Goal: Complete application form

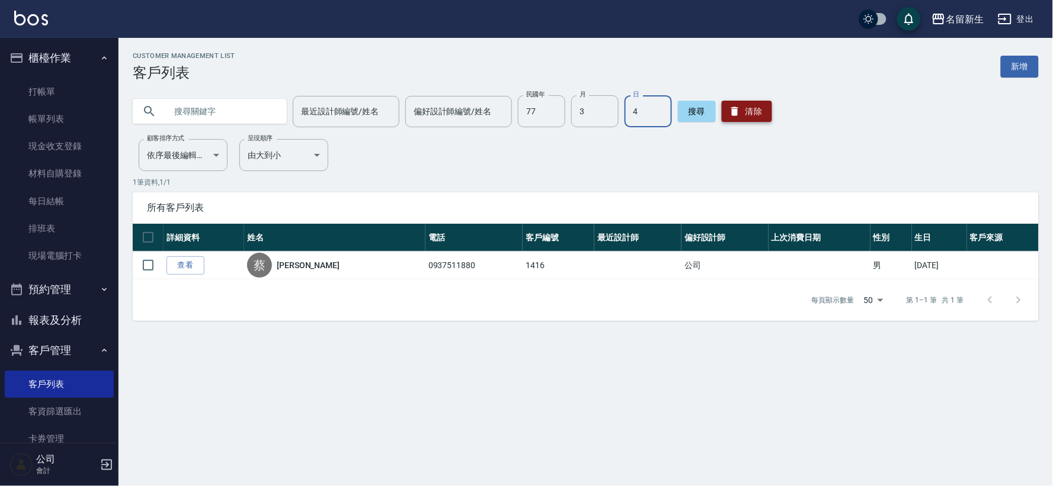
click at [746, 120] on button "清除" at bounding box center [746, 111] width 50 height 21
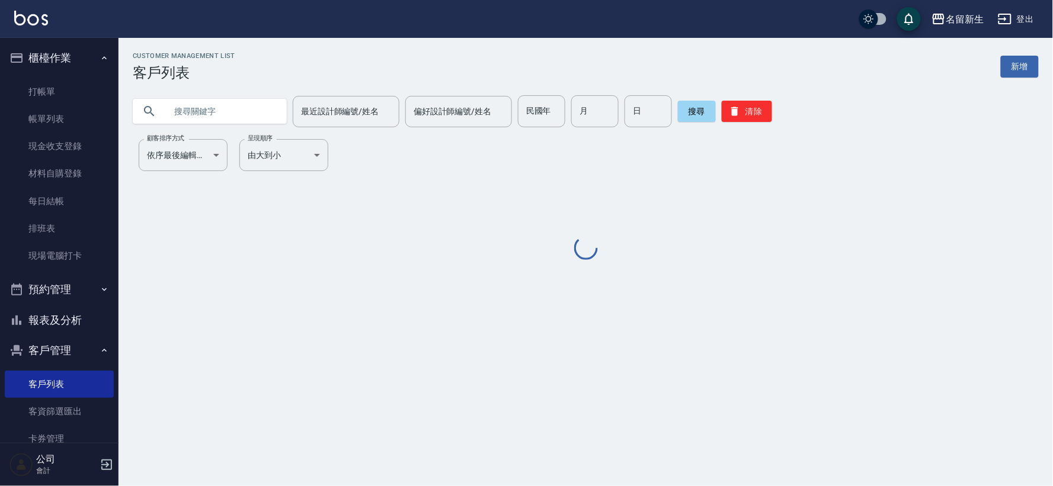
click at [210, 117] on input "text" at bounding box center [221, 111] width 111 height 32
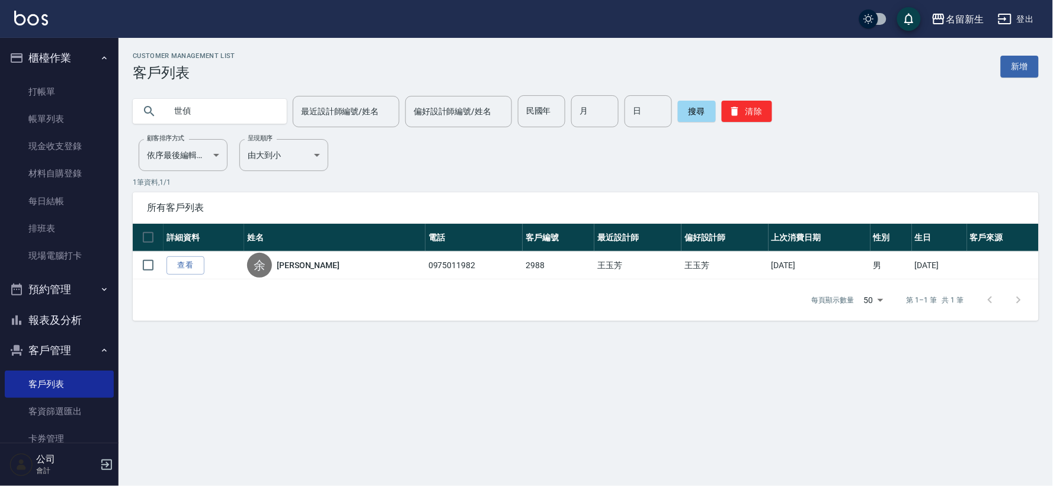
type input "世"
click at [548, 107] on input "民國年" at bounding box center [541, 111] width 47 height 32
type input "74"
click at [603, 114] on input "1" at bounding box center [594, 111] width 47 height 32
type input "11"
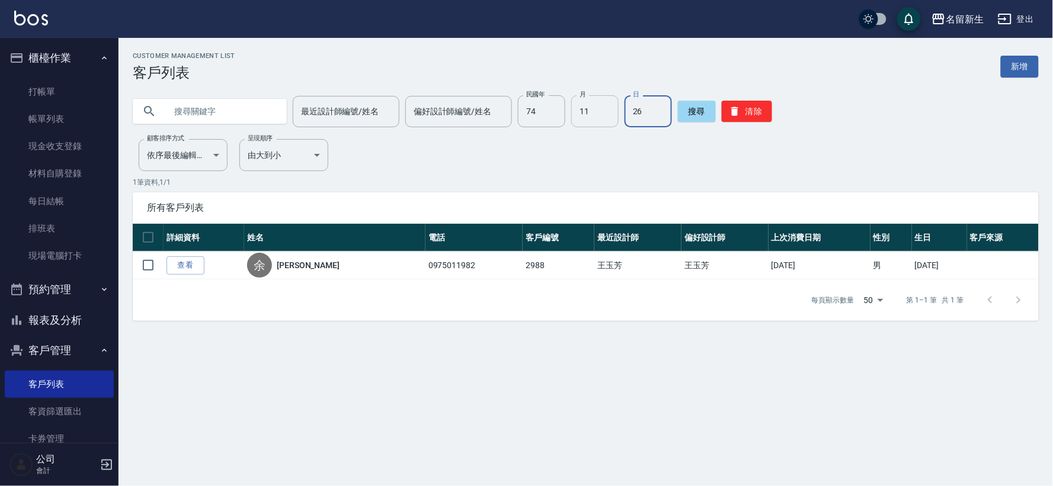
type input "26"
drag, startPoint x: 544, startPoint y: 111, endPoint x: 547, endPoint y: 125, distance: 13.9
click at [544, 111] on input "74" at bounding box center [541, 111] width 47 height 32
type input "79"
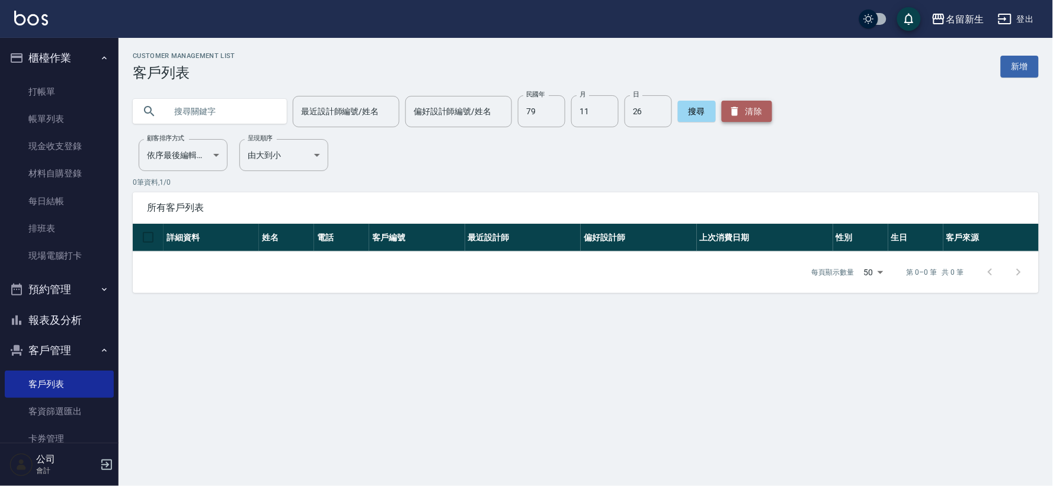
click at [765, 107] on button "清除" at bounding box center [746, 111] width 50 height 21
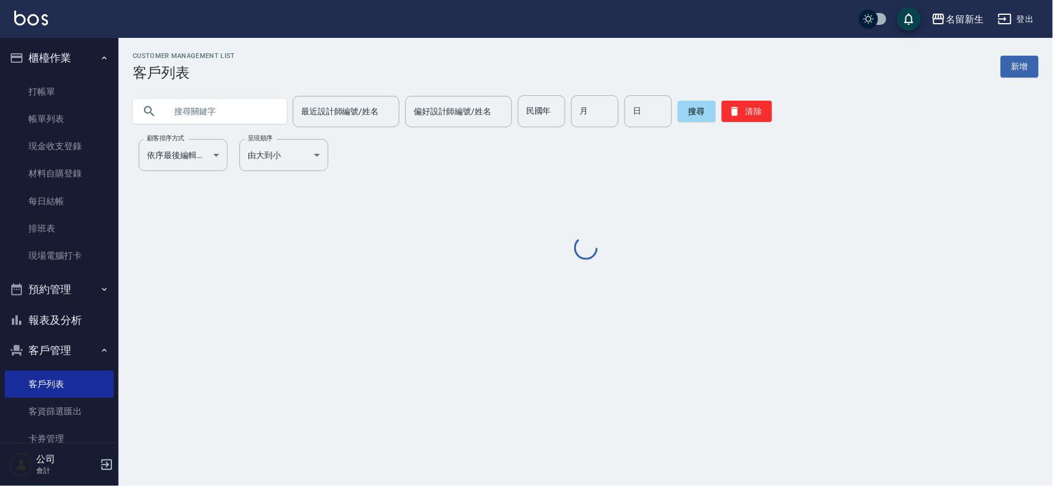
click at [232, 101] on input "text" at bounding box center [221, 111] width 111 height 32
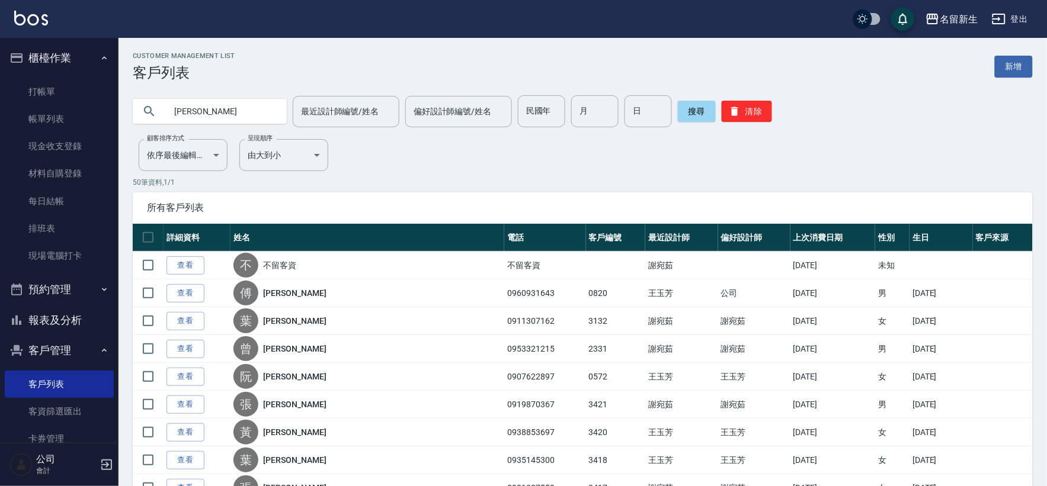
type input "[PERSON_NAME]"
